Goal: Information Seeking & Learning: Learn about a topic

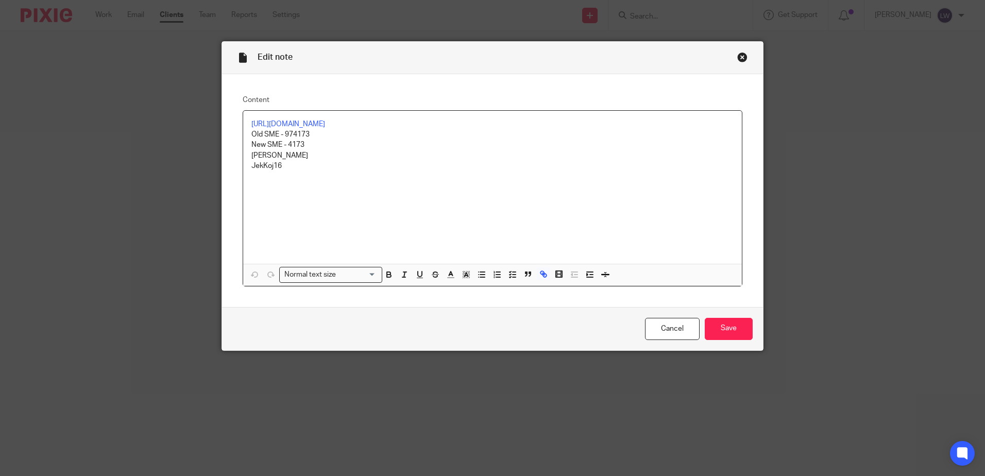
click at [679, 325] on link "Cancel" at bounding box center [672, 329] width 55 height 22
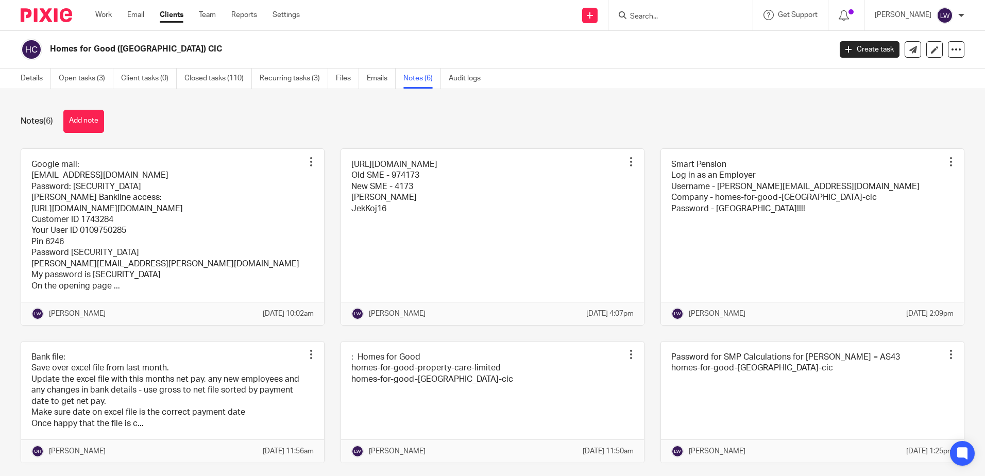
click at [130, 16] on link "Email" at bounding box center [135, 15] width 17 height 10
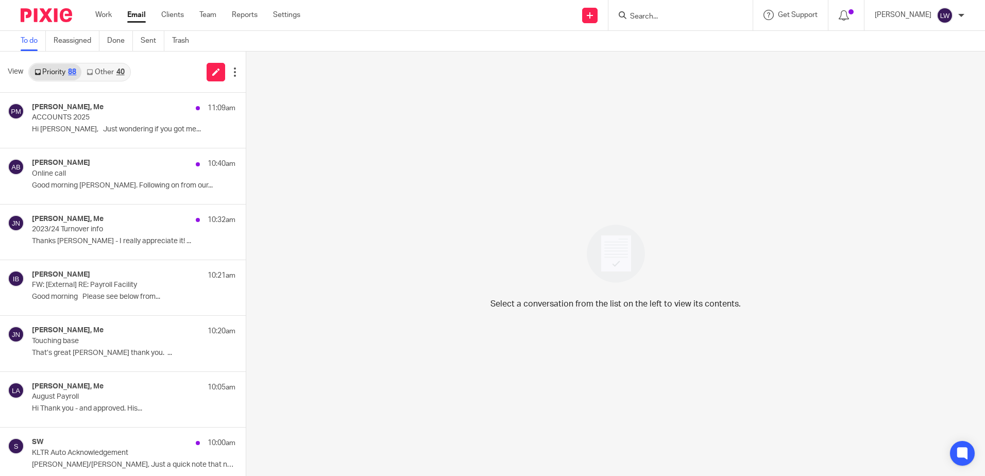
click at [111, 67] on link "Other 40" at bounding box center [105, 72] width 48 height 16
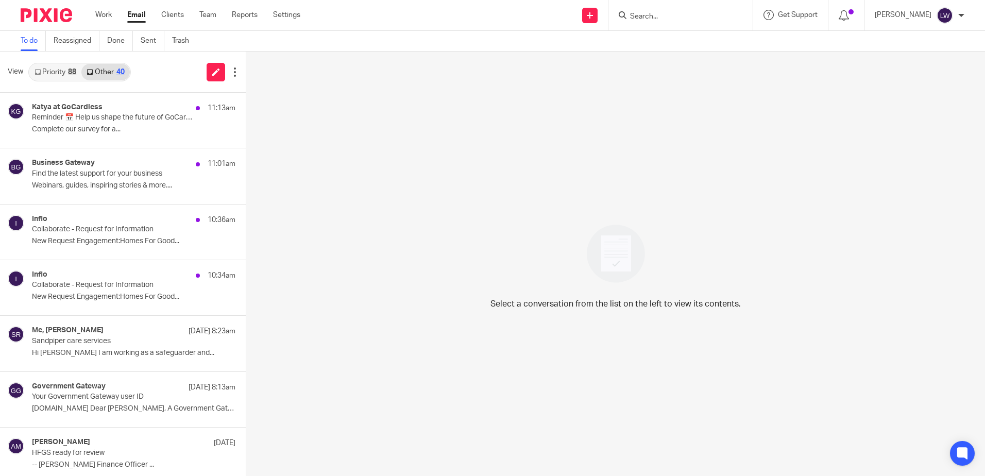
click at [117, 122] on p "Reminder 📅 Help us shape the future of GoCardless" at bounding box center [113, 117] width 163 height 9
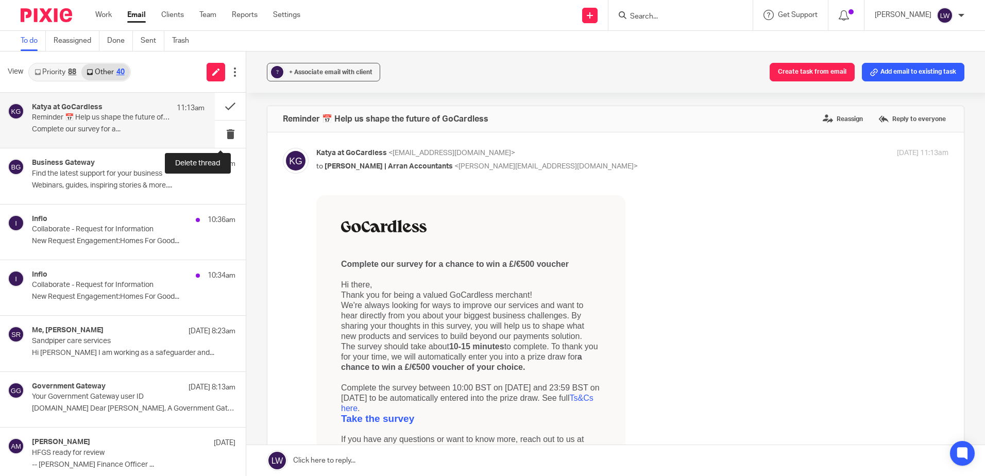
click at [223, 133] on button at bounding box center [230, 133] width 31 height 27
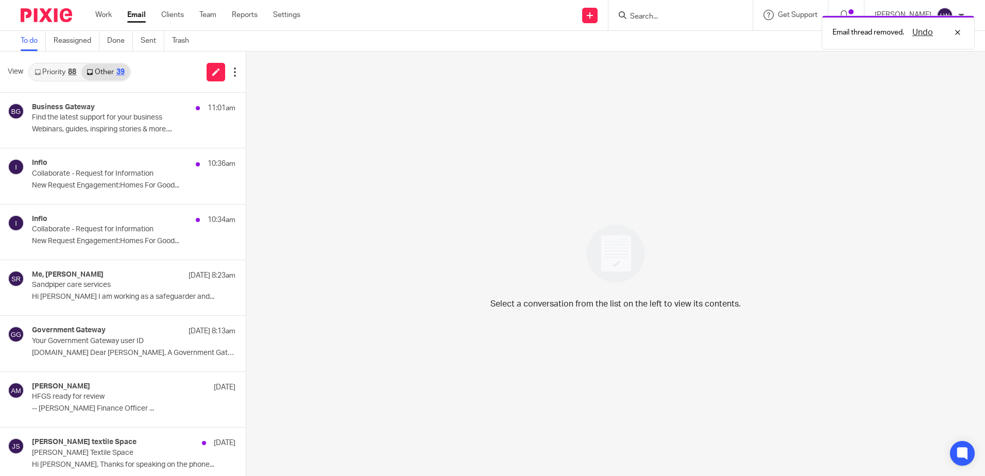
click at [97, 123] on div "Business Gateway 11:01am Find the latest support for your business Webinars, gu…" at bounding box center [133, 120] width 203 height 35
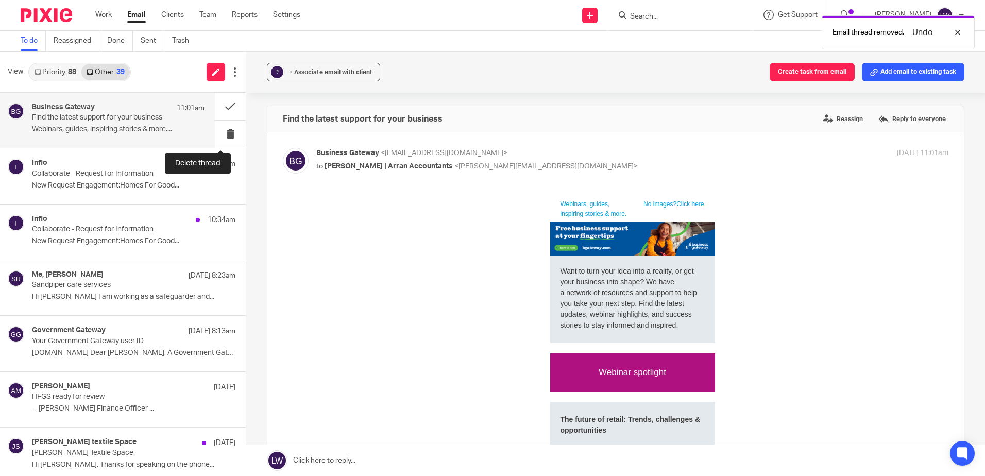
click at [220, 133] on button at bounding box center [230, 133] width 31 height 27
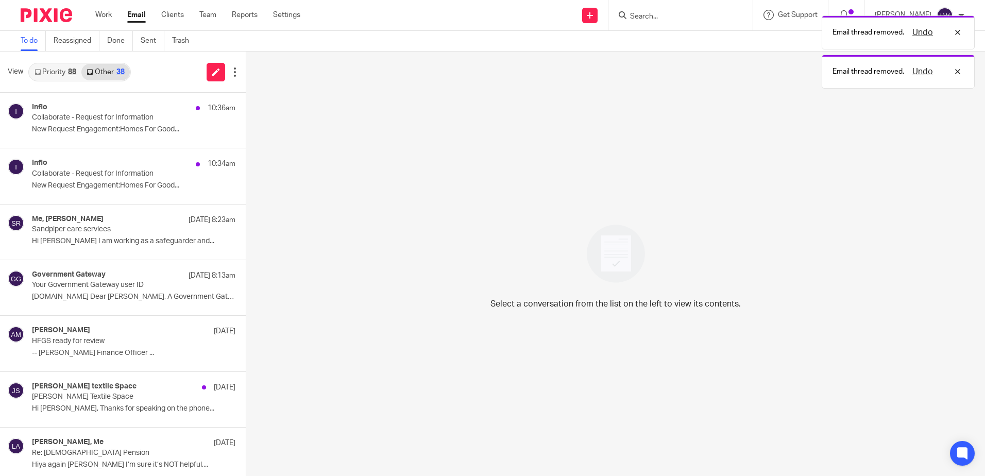
click at [104, 127] on p "New Request Engagement:Homes For Good..." at bounding box center [133, 129] width 203 height 9
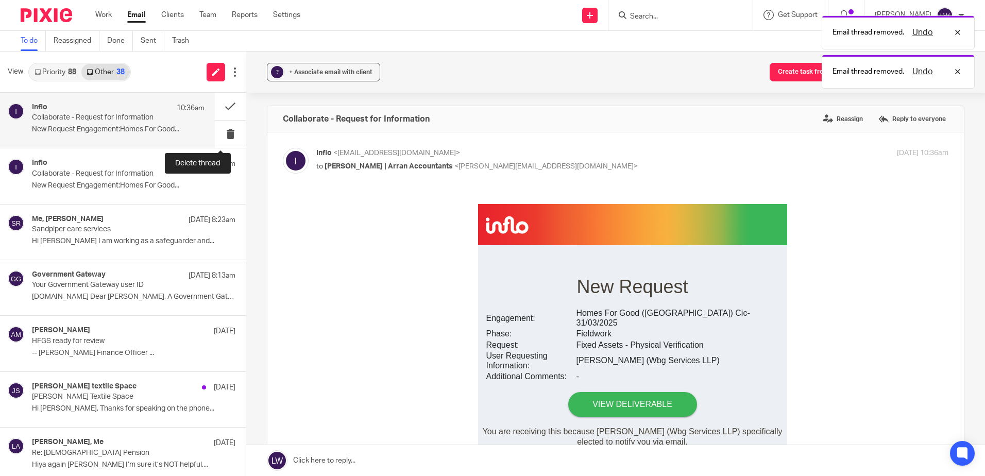
click at [219, 137] on button at bounding box center [230, 133] width 31 height 27
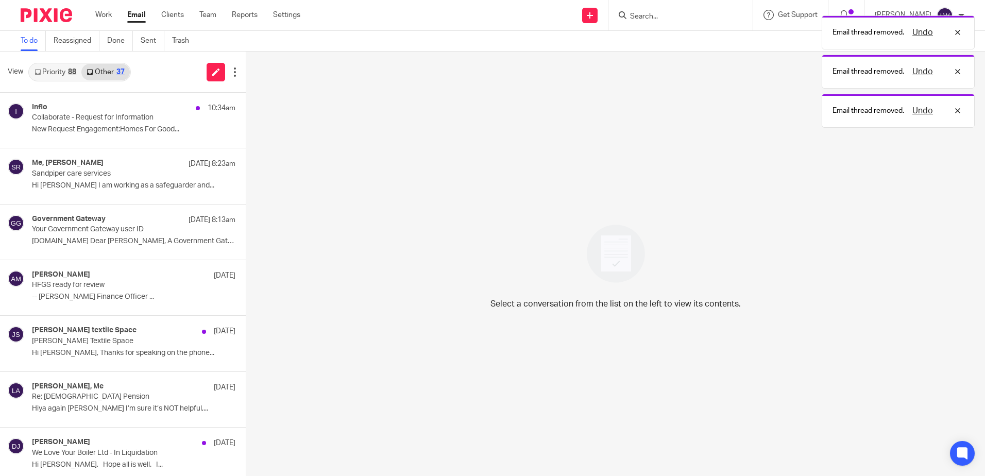
click at [105, 133] on p "New Request Engagement:Homes For Good..." at bounding box center [133, 129] width 203 height 9
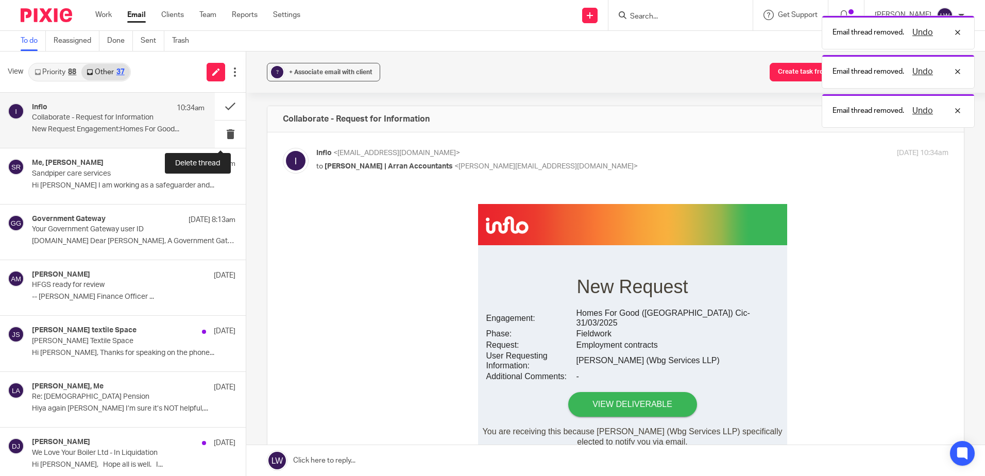
click at [221, 134] on button at bounding box center [230, 133] width 31 height 27
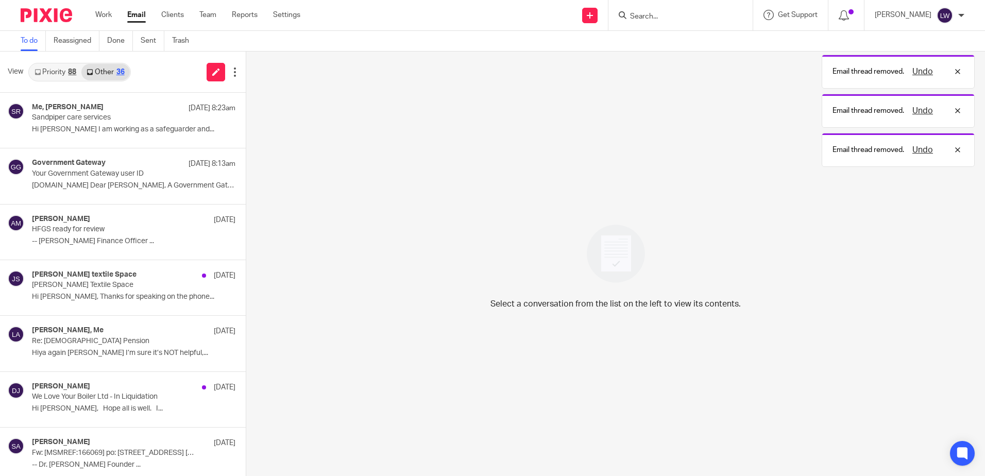
click at [54, 72] on link "Priority 88" at bounding box center [55, 72] width 52 height 16
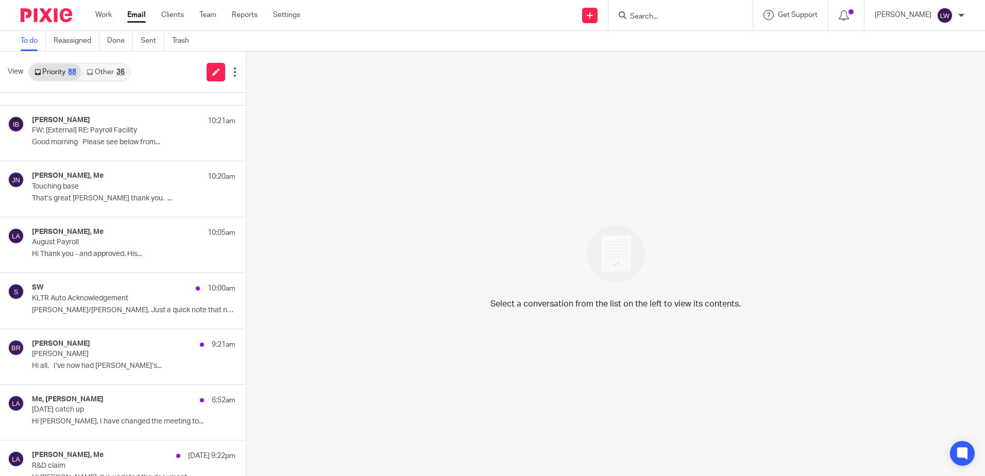
scroll to position [206, 0]
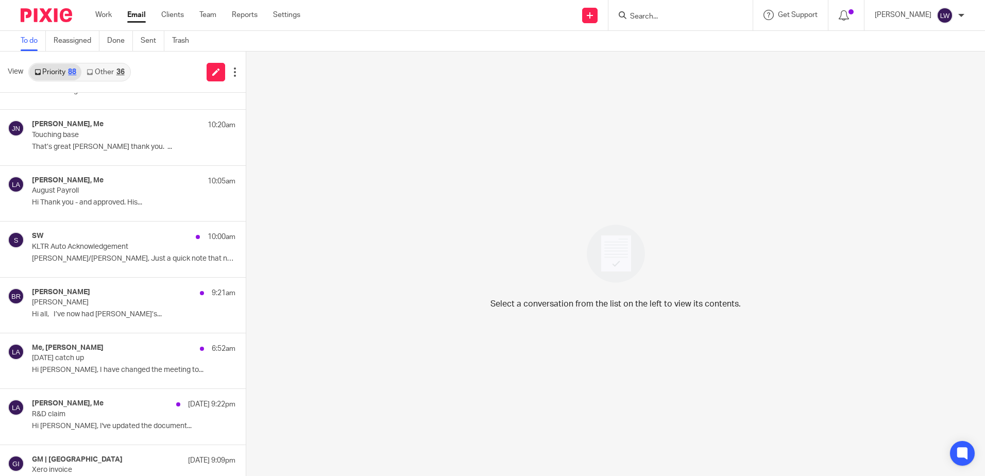
click at [89, 364] on div "Me, Piera Jalan 6:52am Tuesday’s catch up Hi Lorna, I have changed the meeting …" at bounding box center [133, 360] width 203 height 35
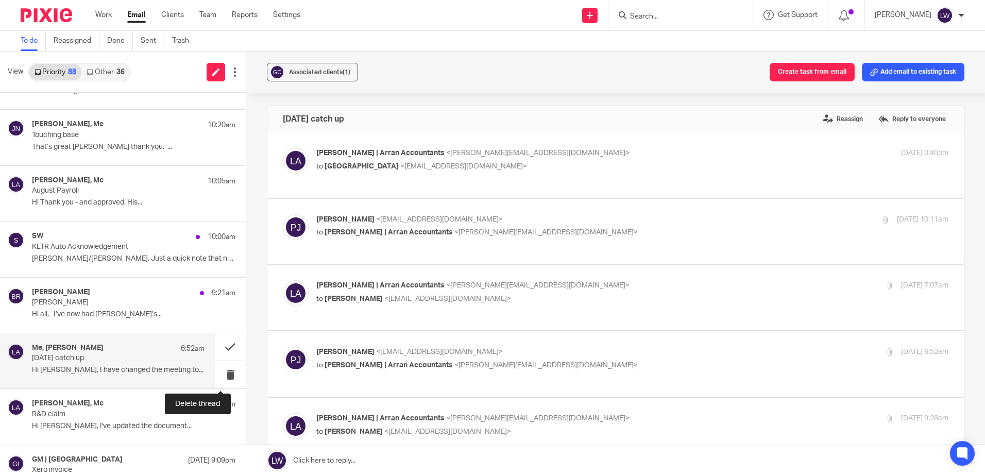
scroll to position [0, 0]
click at [219, 375] on button at bounding box center [230, 374] width 31 height 27
